Goal: Information Seeking & Learning: Learn about a topic

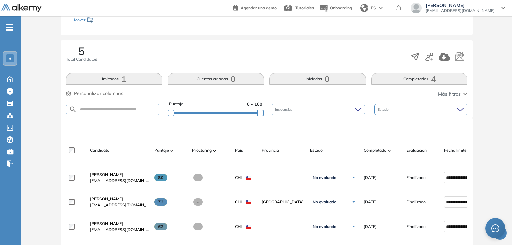
scroll to position [31, 0]
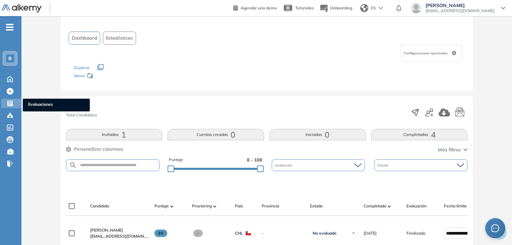
click at [12, 104] on icon at bounding box center [9, 103] width 5 height 5
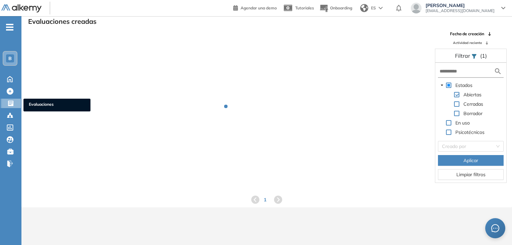
scroll to position [16, 0]
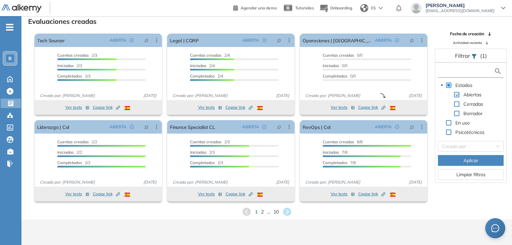
click at [454, 68] on input "text" at bounding box center [467, 71] width 54 height 7
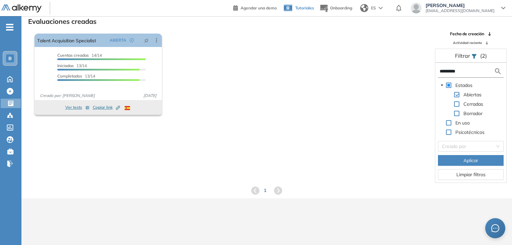
type input "*********"
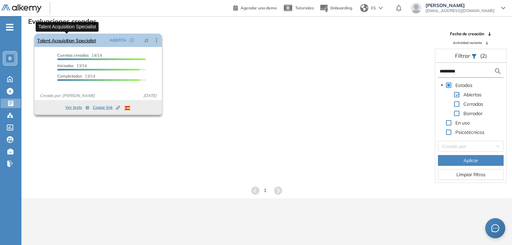
click at [83, 41] on link "Talent Acquisition Specialist" at bounding box center [66, 40] width 59 height 13
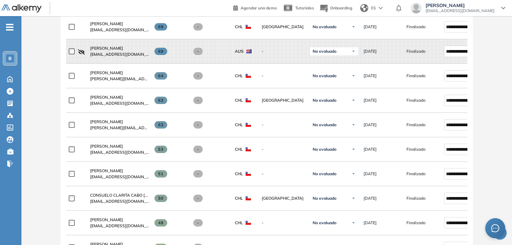
scroll to position [277, 0]
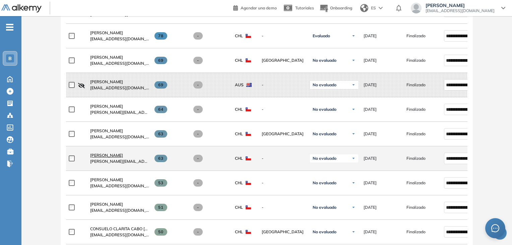
click at [109, 154] on span "[PERSON_NAME]" at bounding box center [106, 154] width 33 height 5
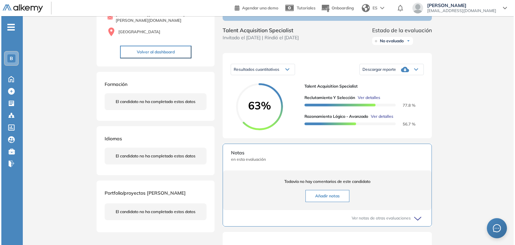
scroll to position [101, 0]
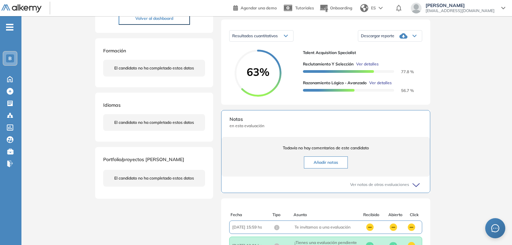
click at [383, 86] on span "Ver detalles" at bounding box center [380, 83] width 22 height 6
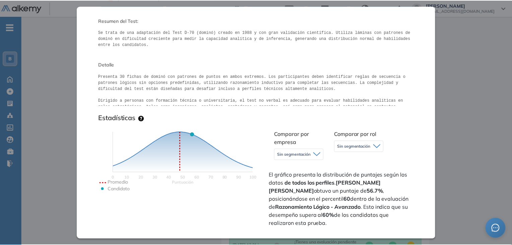
scroll to position [134, 0]
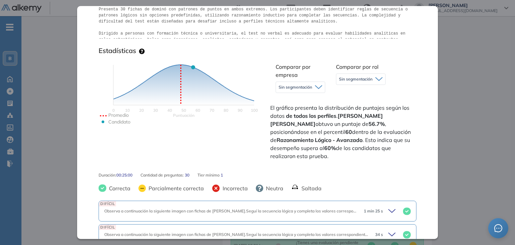
click at [469, 70] on div "Inicio Alkymetrics Evaluaciones Dashboard Candidato Razonamiento Lógico - Avanz…" at bounding box center [267, 121] width 493 height 410
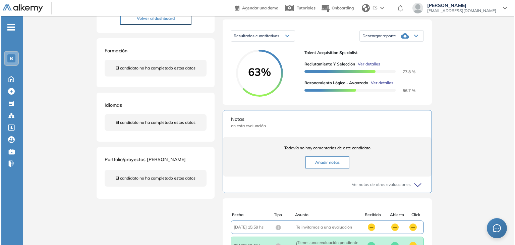
scroll to position [0, 0]
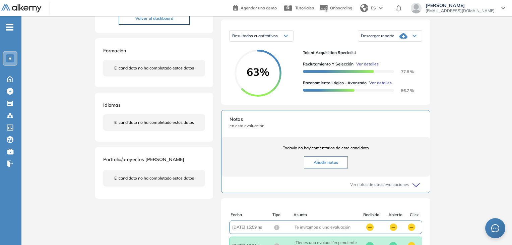
click at [370, 67] on span "Ver detalles" at bounding box center [367, 64] width 22 height 6
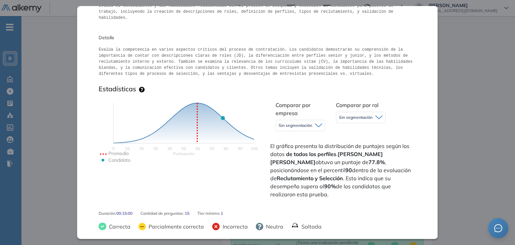
scroll to position [134, 0]
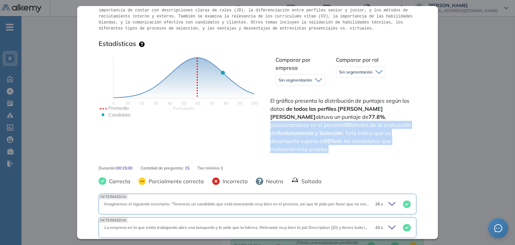
drag, startPoint x: 317, startPoint y: 111, endPoint x: 365, endPoint y: 137, distance: 54.7
click at [365, 137] on span "El gráfico presenta la distribución de puntajes según los datos de todos los pe…" at bounding box center [342, 125] width 144 height 56
copy span "posicionándose en el percentil 90 dentro de la evaluación de Reclutamiento y Se…"
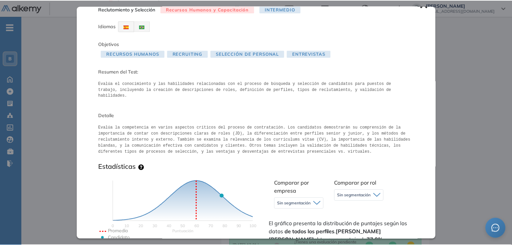
scroll to position [0, 0]
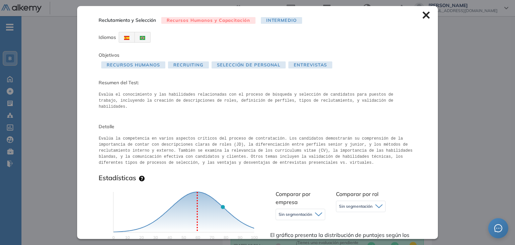
click at [422, 17] on icon at bounding box center [425, 14] width 7 height 7
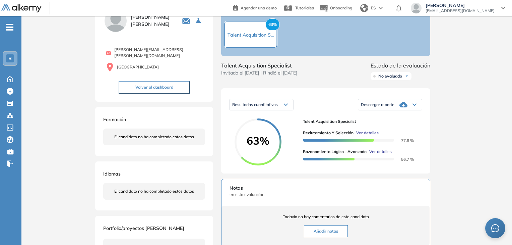
scroll to position [34, 0]
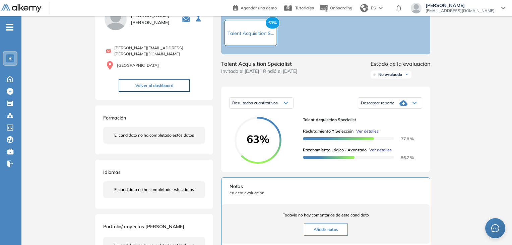
click at [381, 153] on span "Ver detalles" at bounding box center [380, 150] width 22 height 6
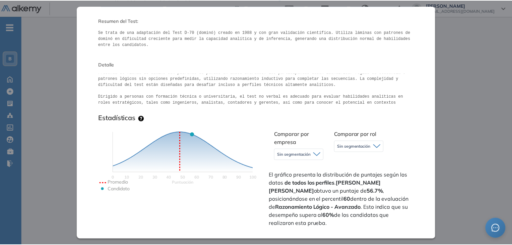
scroll to position [101, 0]
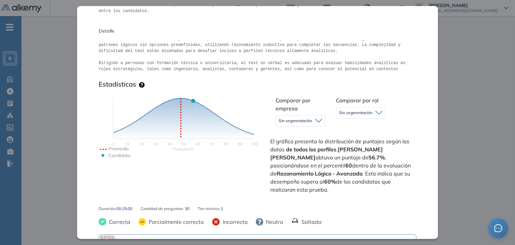
drag, startPoint x: 316, startPoint y: 158, endPoint x: 401, endPoint y: 187, distance: 90.0
click at [401, 187] on div "Puntuación 0 10 20 30 40 50 60 70 80 90 100 Promedio Candidato Comparar por emp…" at bounding box center [257, 144] width 317 height 107
copy span "posicionándose en el percentil 60 dentro de la evaluación de Razonamiento Lógic…"
click at [454, 72] on div "Inicio Alkymetrics Evaluaciones Dashboard Candidato Razonamiento Lógico - Avanz…" at bounding box center [267, 54] width 493 height 410
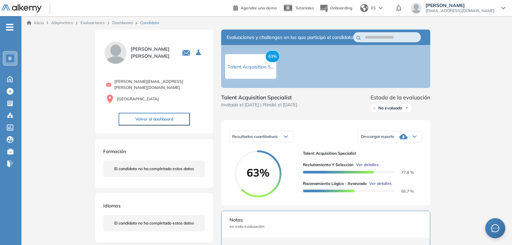
scroll to position [0, 0]
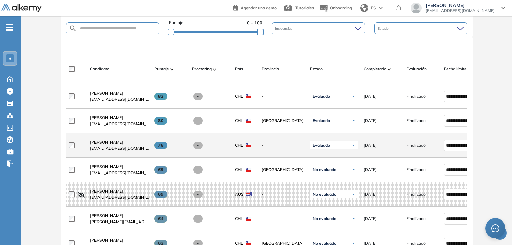
scroll to position [201, 0]
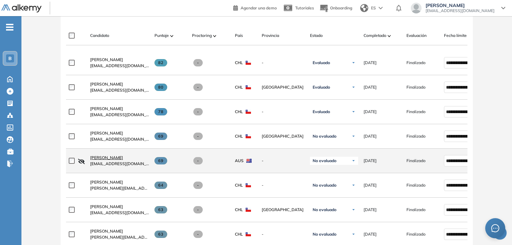
click at [106, 158] on span "[PERSON_NAME]" at bounding box center [106, 157] width 33 height 5
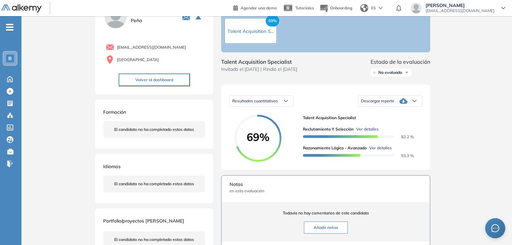
click at [387, 151] on span "Ver detalles" at bounding box center [380, 148] width 22 height 6
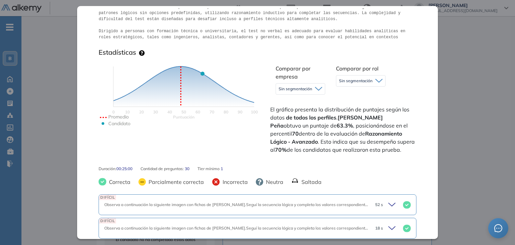
scroll to position [134, 0]
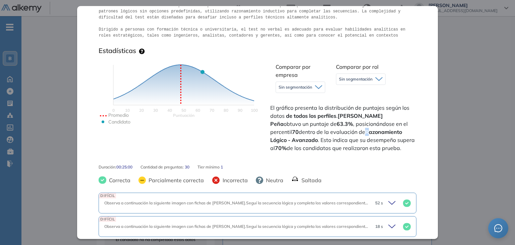
drag, startPoint x: 335, startPoint y: 132, endPoint x: 339, endPoint y: 133, distance: 4.4
click at [339, 133] on span "El gráfico presenta la distribución de puntajes según los datos de todos los pe…" at bounding box center [342, 128] width 144 height 48
click at [462, 103] on div "Inicio Alkymetrics Evaluaciones Dashboard Candidato Razonamiento Lógico - Avanz…" at bounding box center [267, 198] width 493 height 435
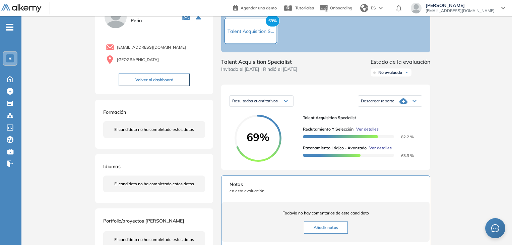
scroll to position [0, 0]
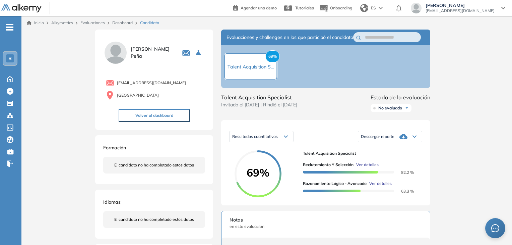
click at [370, 168] on span "Ver detalles" at bounding box center [367, 165] width 22 height 6
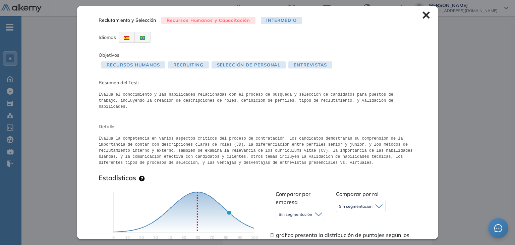
scroll to position [101, 0]
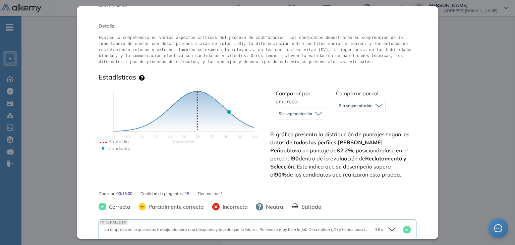
click at [464, 116] on div "Inicio Alkymetrics Evaluaciones Dashboard Candidato Reclutamiento y Selección R…" at bounding box center [267, 166] width 493 height 435
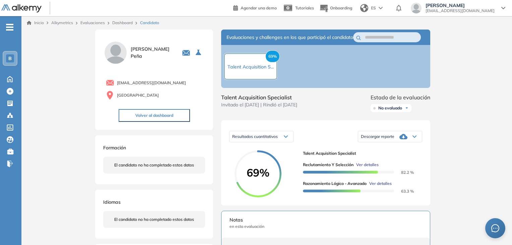
scroll to position [0, 0]
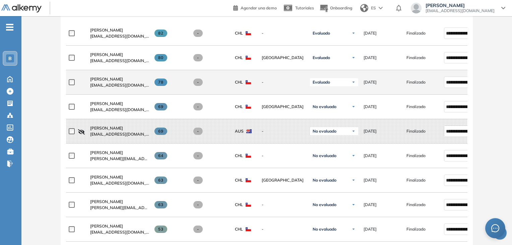
scroll to position [235, 0]
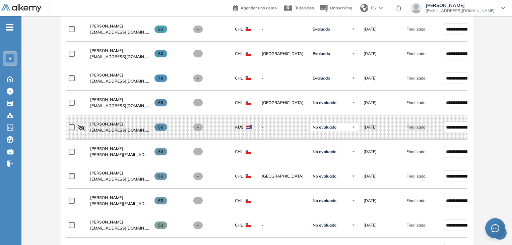
click at [111, 53] on span "[PERSON_NAME]" at bounding box center [106, 50] width 33 height 5
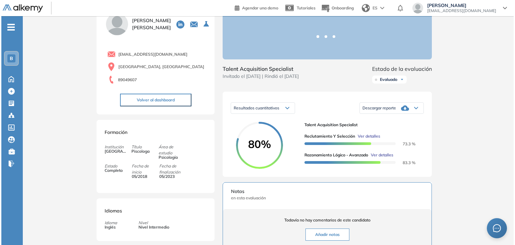
scroll to position [67, 0]
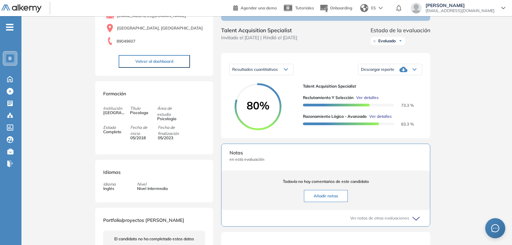
click at [385, 119] on span "Ver detalles" at bounding box center [380, 116] width 22 height 6
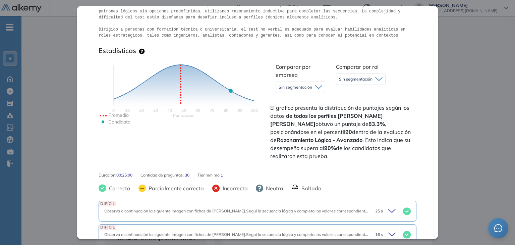
scroll to position [0, 0]
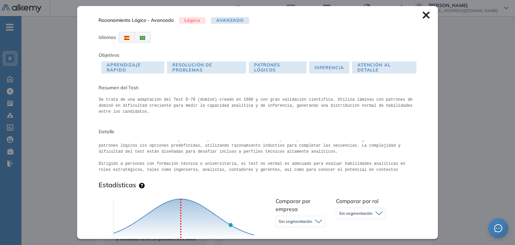
click at [422, 15] on icon at bounding box center [425, 15] width 7 height 7
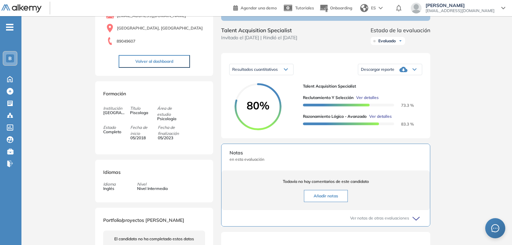
click at [371, 101] on span "Ver detalles" at bounding box center [367, 97] width 22 height 6
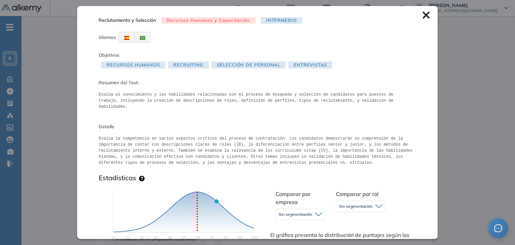
click at [476, 119] on div "Inicio Alkymetrics Evaluaciones Dashboard Candidato Reclutamiento y Selección R…" at bounding box center [267, 156] width 493 height 415
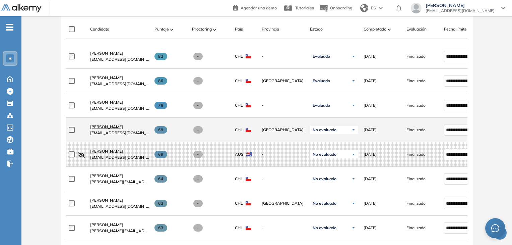
scroll to position [241, 0]
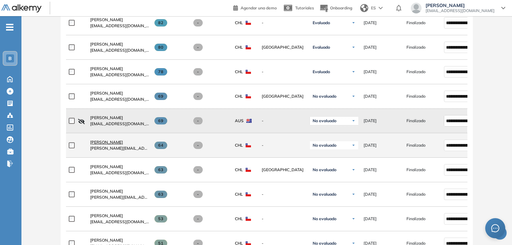
click at [114, 144] on span "[PERSON_NAME]" at bounding box center [106, 141] width 33 height 5
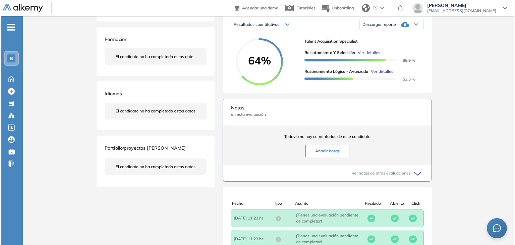
scroll to position [101, 0]
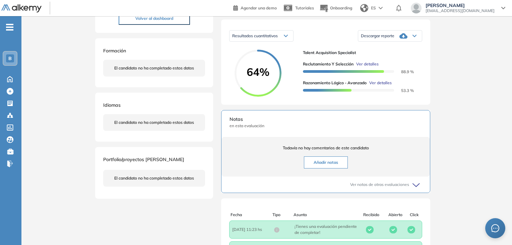
click at [384, 86] on span "Ver detalles" at bounding box center [380, 83] width 22 height 6
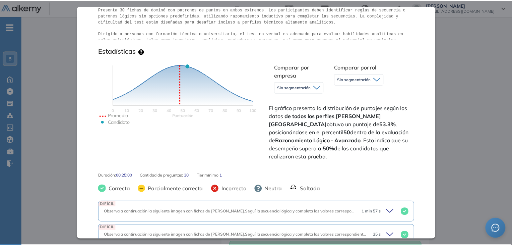
scroll to position [67, 0]
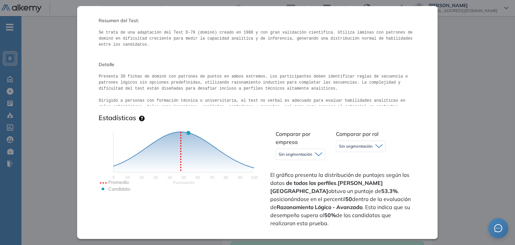
click at [492, 135] on div "Inicio Alkymetrics Evaluaciones Dashboard Candidato Razonamiento Lógico - Avanz…" at bounding box center [267, 134] width 493 height 436
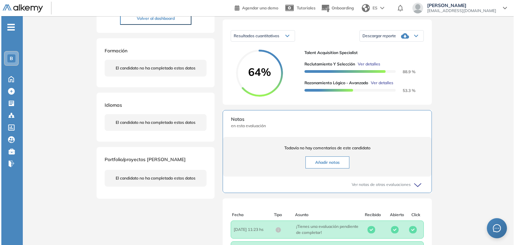
scroll to position [0, 0]
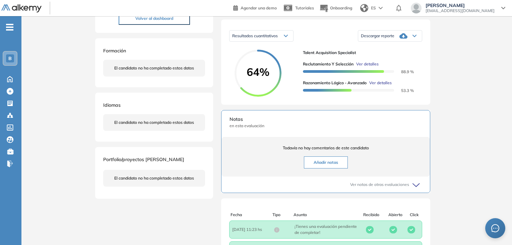
click at [375, 67] on span "Ver detalles" at bounding box center [367, 64] width 22 height 6
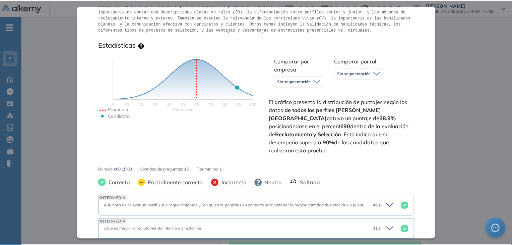
scroll to position [134, 0]
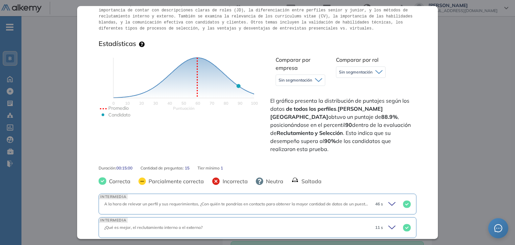
click at [464, 115] on div "Inicio Alkymetrics Evaluaciones Dashboard Candidato Reclutamiento y Selección R…" at bounding box center [267, 134] width 493 height 436
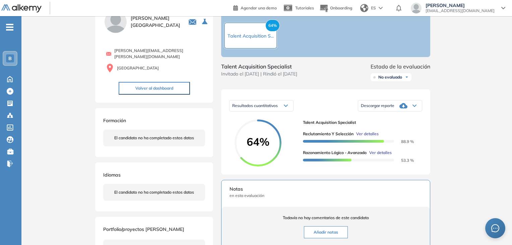
scroll to position [0, 0]
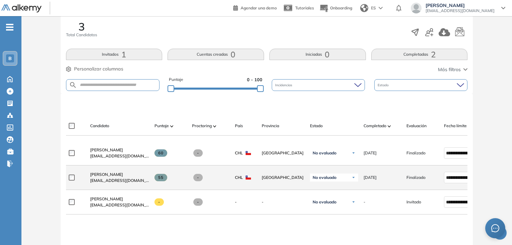
scroll to position [101, 0]
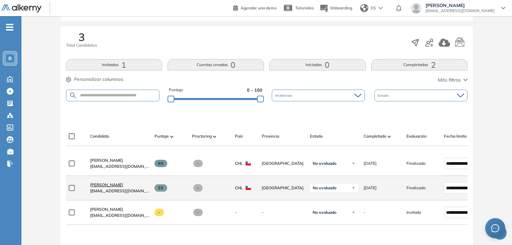
click at [123, 185] on span "Catalina Martinez Zuluaga" at bounding box center [106, 184] width 33 height 5
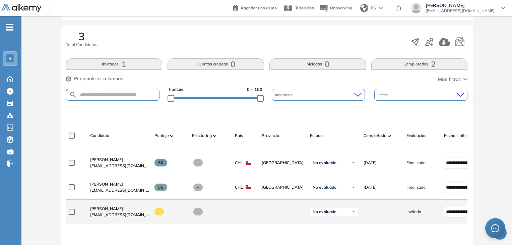
scroll to position [143, 0]
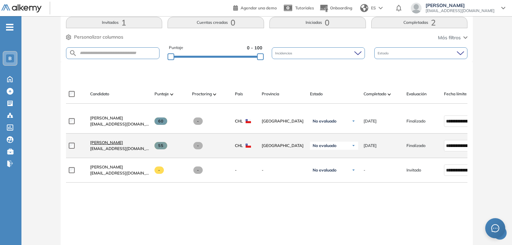
click at [123, 145] on span "Catalina Martinez Zuluaga" at bounding box center [106, 142] width 33 height 5
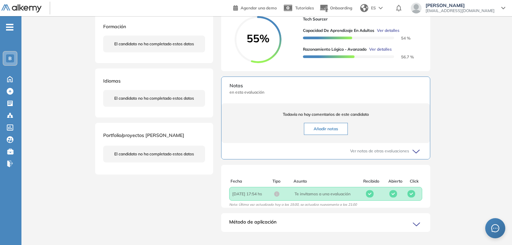
scroll to position [67, 0]
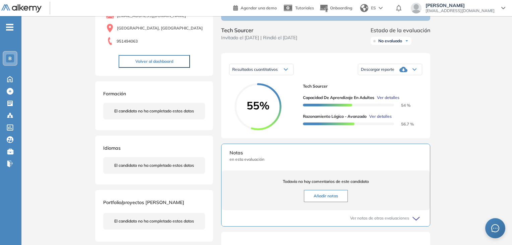
click at [389, 101] on span "Ver detalles" at bounding box center [388, 97] width 22 height 6
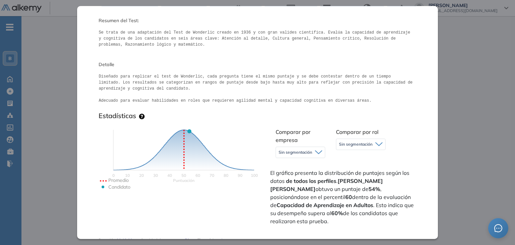
scroll to position [101, 0]
